Goal: Navigation & Orientation: Find specific page/section

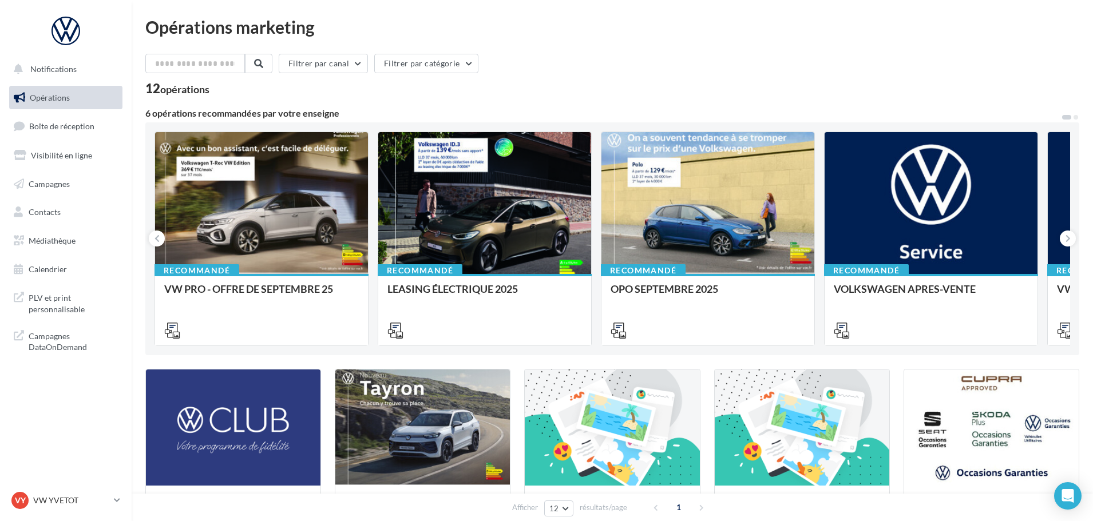
click at [92, 141] on ul "Opérations Boîte de réception Visibilité en ligne Campagnes Contacts Médiathèqu…" at bounding box center [66, 183] width 122 height 205
click at [90, 136] on link "Boîte de réception" at bounding box center [66, 126] width 118 height 25
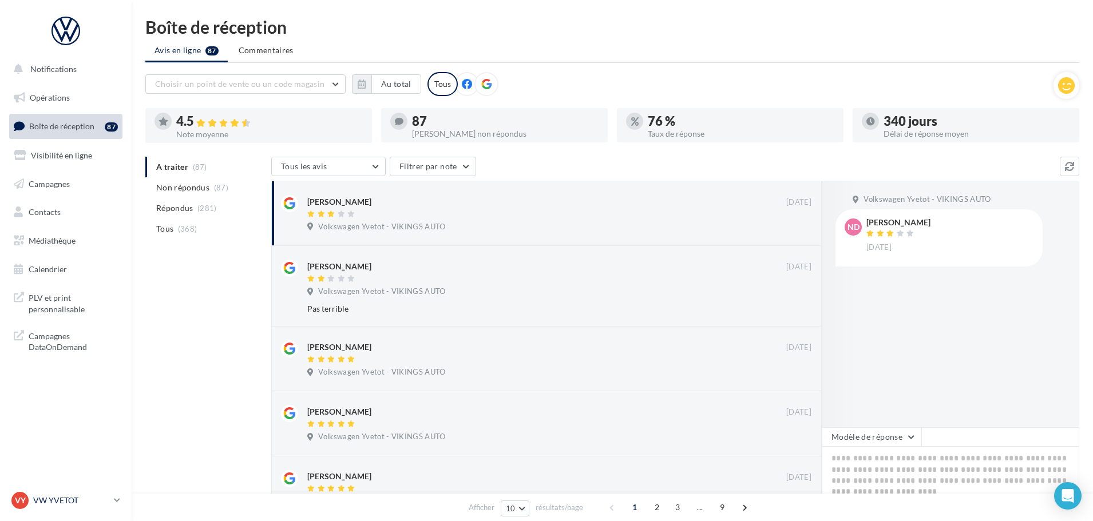
click at [72, 492] on div "VY VW YVETOT vw-yve-vau" at bounding box center [60, 500] width 98 height 17
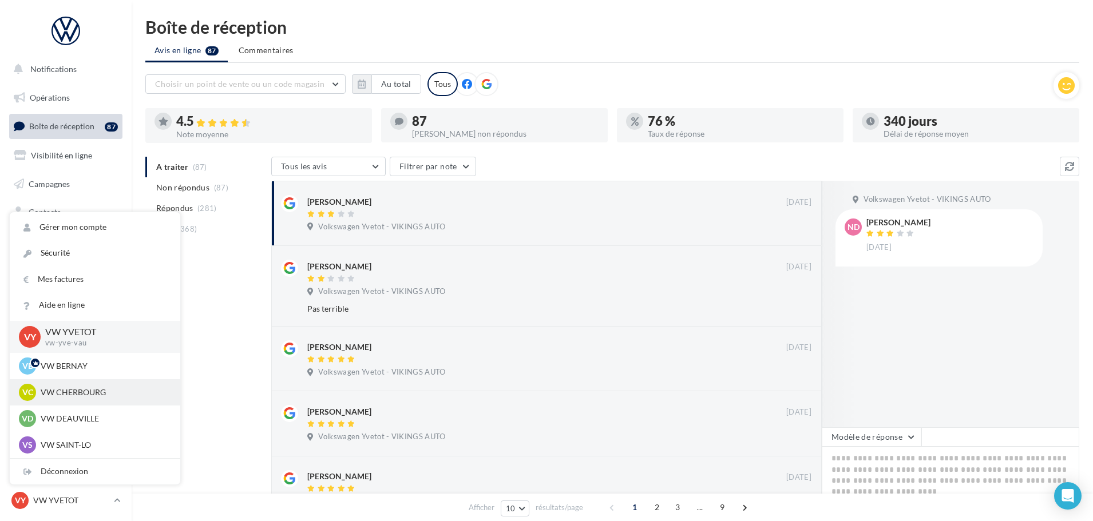
click at [79, 392] on p "VW CHERBOURG" at bounding box center [104, 392] width 126 height 11
